Goal: Entertainment & Leisure: Consume media (video, audio)

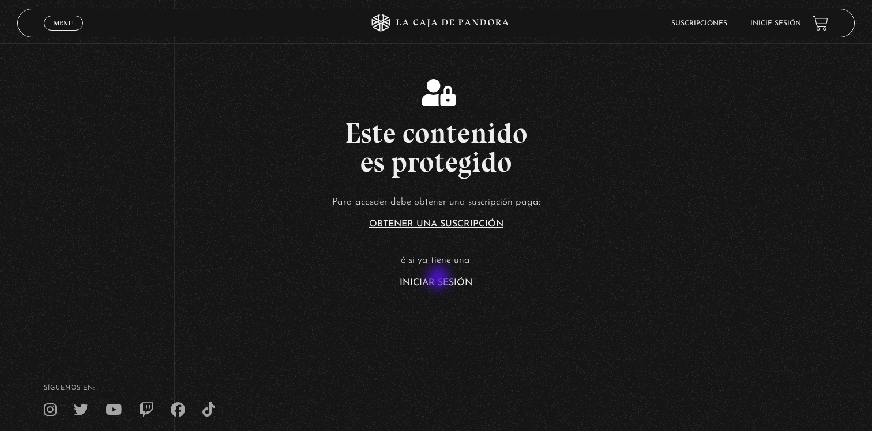
click at [439, 279] on link "Iniciar Sesión" at bounding box center [435, 282] width 73 height 9
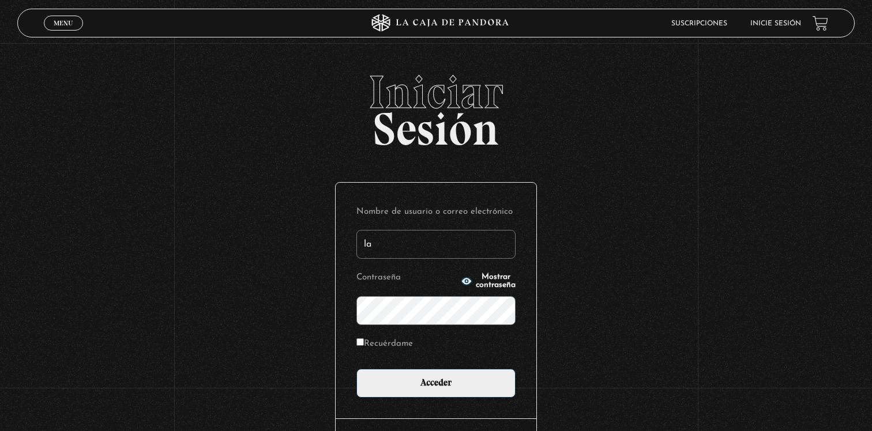
type input "l"
type input "c"
type input "joselynbrenespiedra@gmail.com"
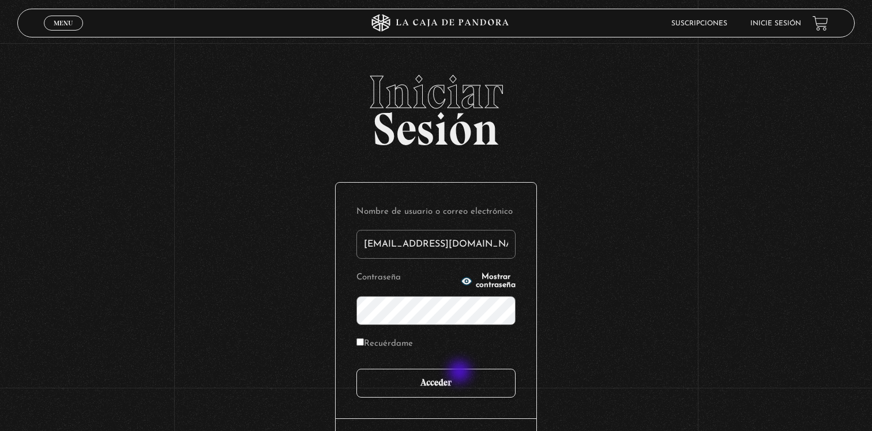
click at [453, 389] on input "Acceder" at bounding box center [435, 383] width 159 height 29
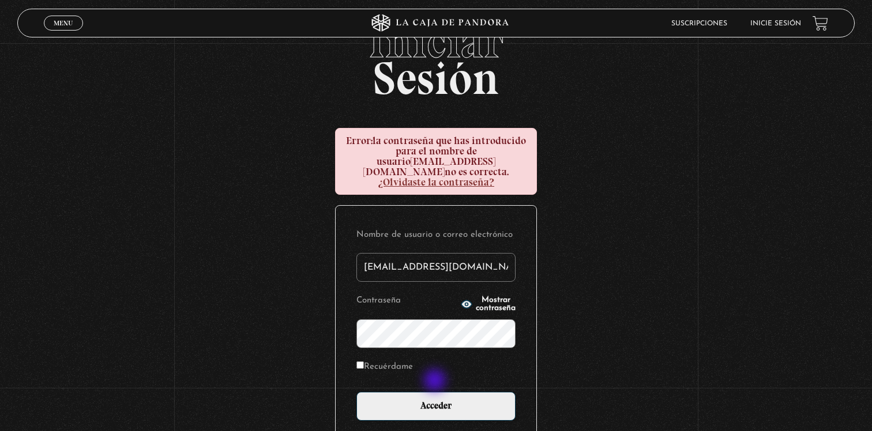
scroll to position [76, 0]
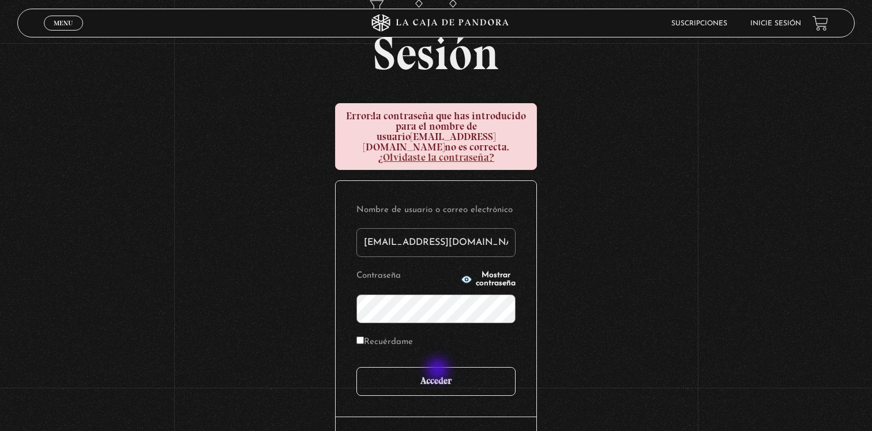
click at [439, 371] on input "Acceder" at bounding box center [435, 381] width 159 height 29
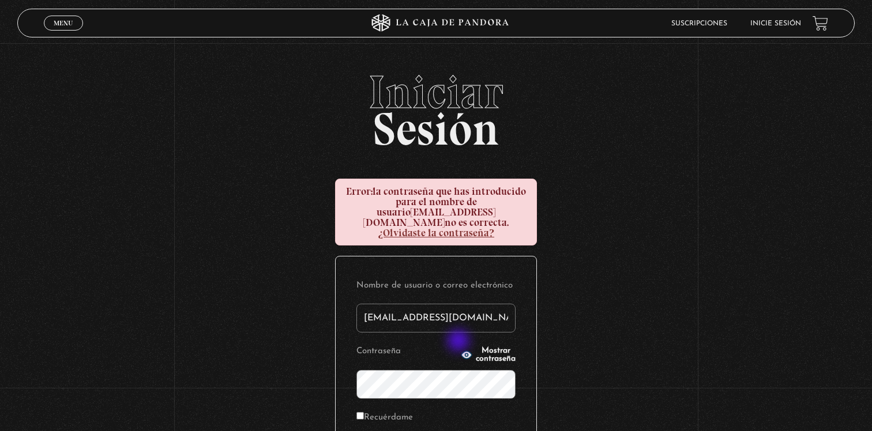
click at [476, 347] on span "Mostrar contraseña" at bounding box center [496, 355] width 40 height 16
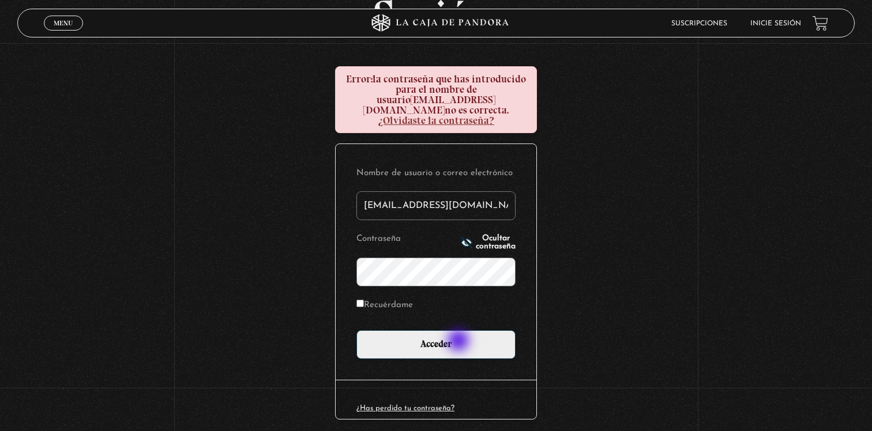
scroll to position [126, 0]
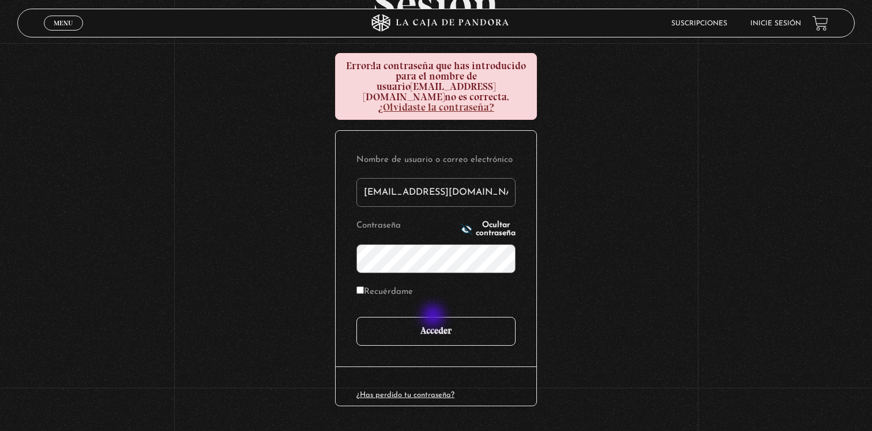
click at [433, 317] on input "Acceder" at bounding box center [435, 331] width 159 height 29
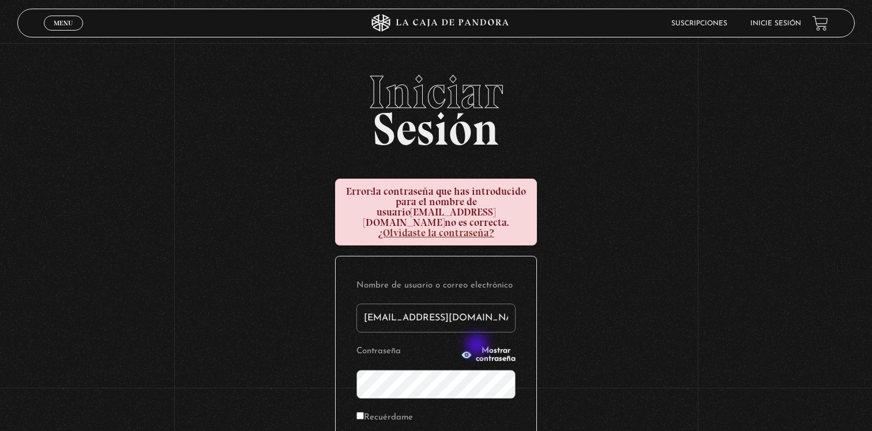
click at [478, 347] on span "Mostrar contraseña" at bounding box center [496, 355] width 40 height 16
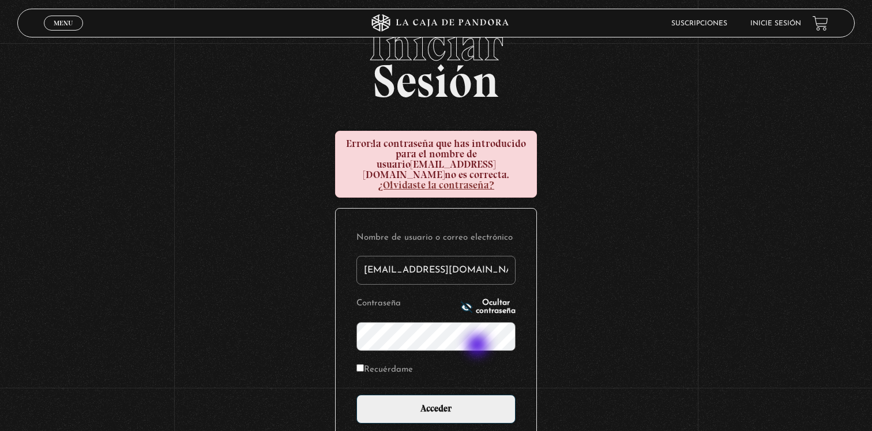
scroll to position [65, 0]
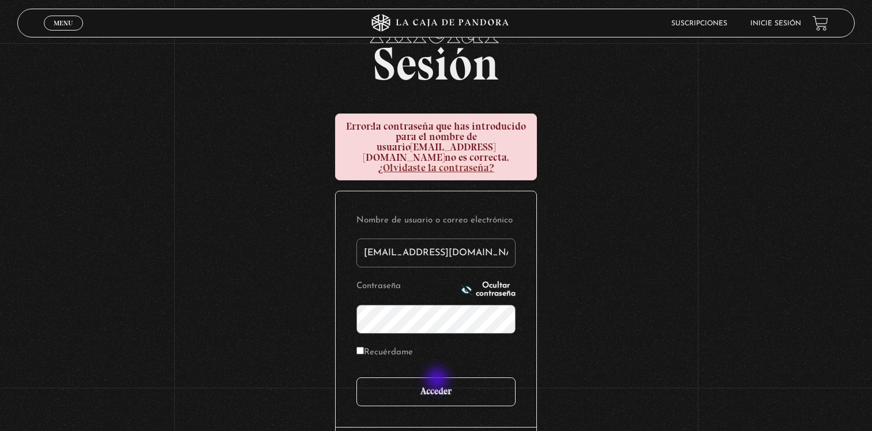
click at [438, 380] on input "Acceder" at bounding box center [435, 392] width 159 height 29
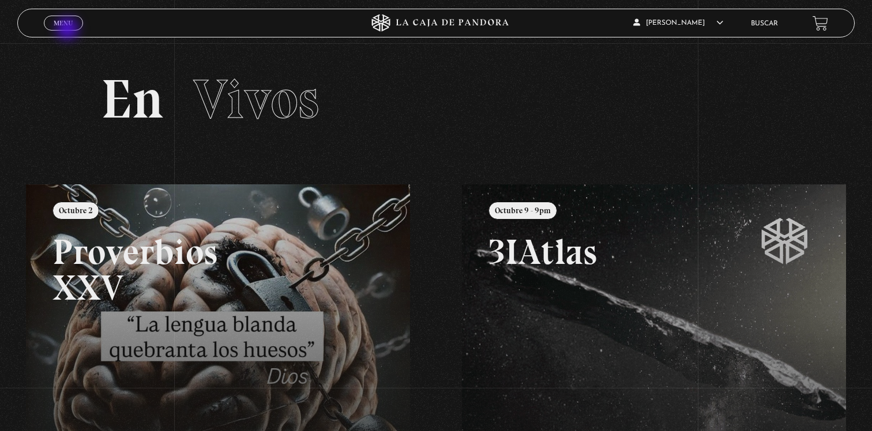
click at [69, 30] on link "Menu Cerrar" at bounding box center [63, 23] width 39 height 15
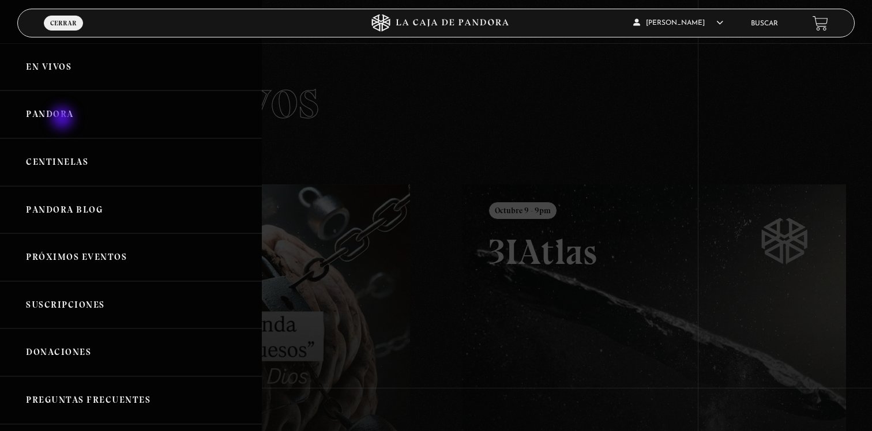
click at [62, 111] on link "Pandora" at bounding box center [131, 115] width 262 height 48
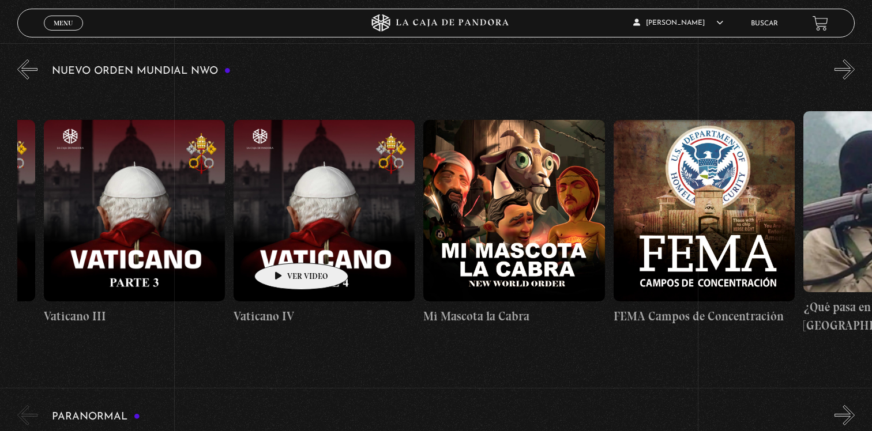
scroll to position [0, 12319]
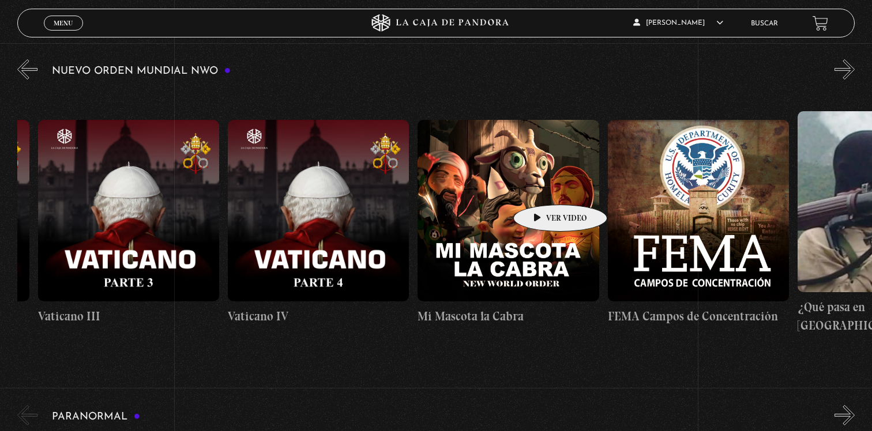
click at [538, 186] on figure at bounding box center [507, 210] width 181 height 181
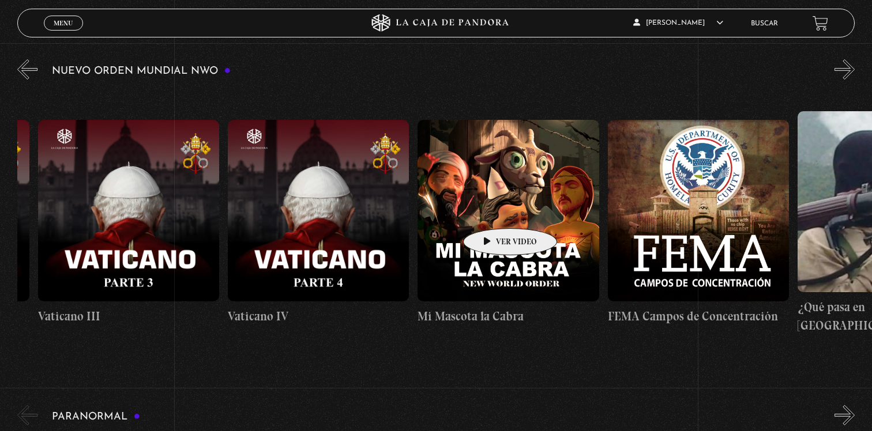
click at [492, 211] on figure at bounding box center [507, 210] width 181 height 181
click at [497, 194] on figure at bounding box center [507, 210] width 181 height 181
click at [62, 29] on span "Cerrar" at bounding box center [63, 33] width 27 height 8
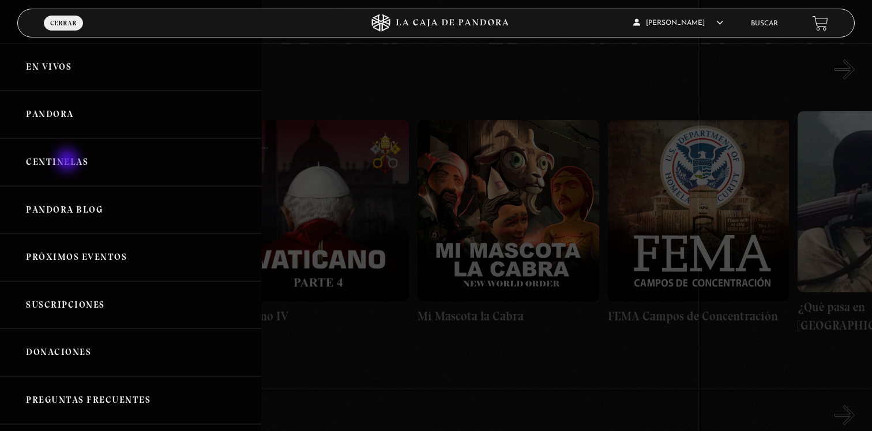
click at [69, 161] on link "Centinelas" at bounding box center [131, 162] width 262 height 48
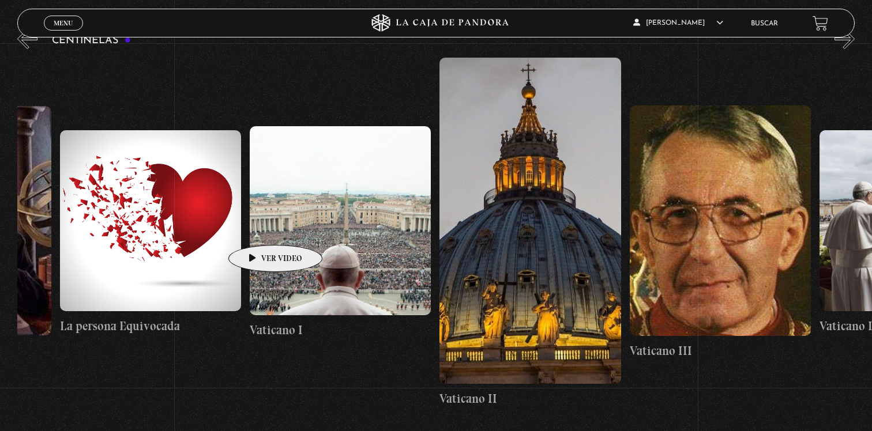
scroll to position [175, 0]
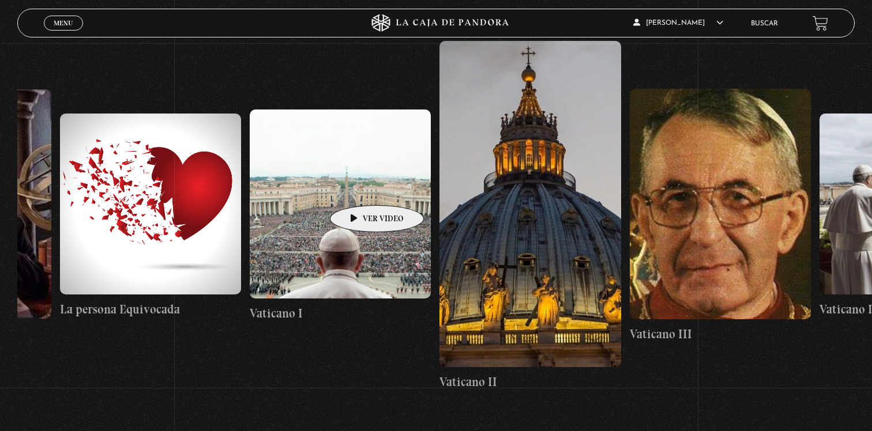
click at [359, 188] on figure at bounding box center [340, 204] width 181 height 189
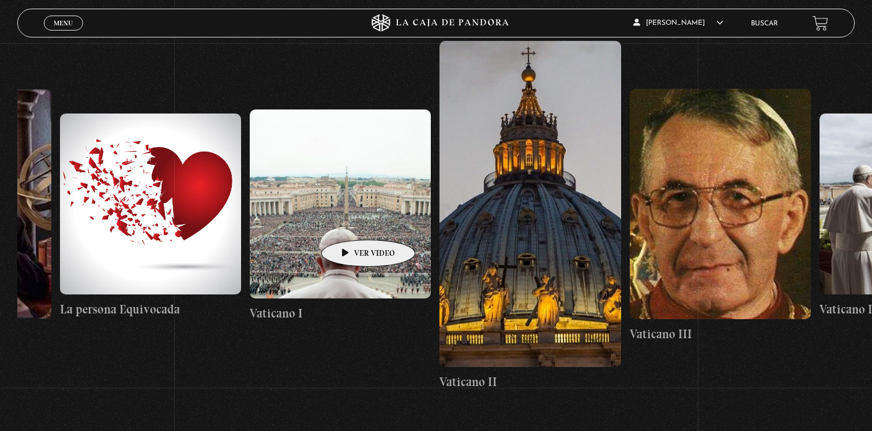
scroll to position [0, 15907]
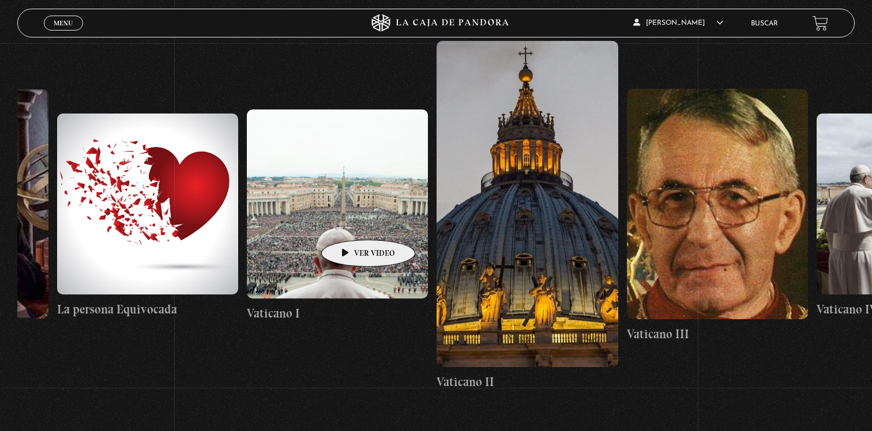
click at [349, 223] on figure at bounding box center [337, 204] width 181 height 189
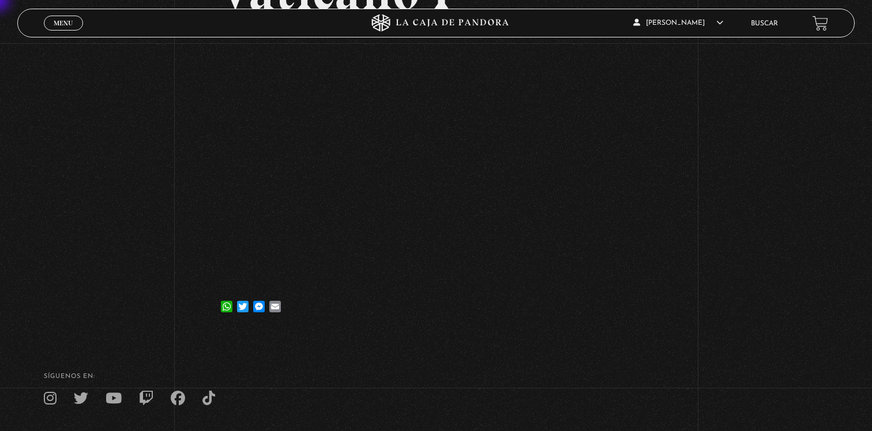
scroll to position [223, 0]
